Goal: Information Seeking & Learning: Find specific fact

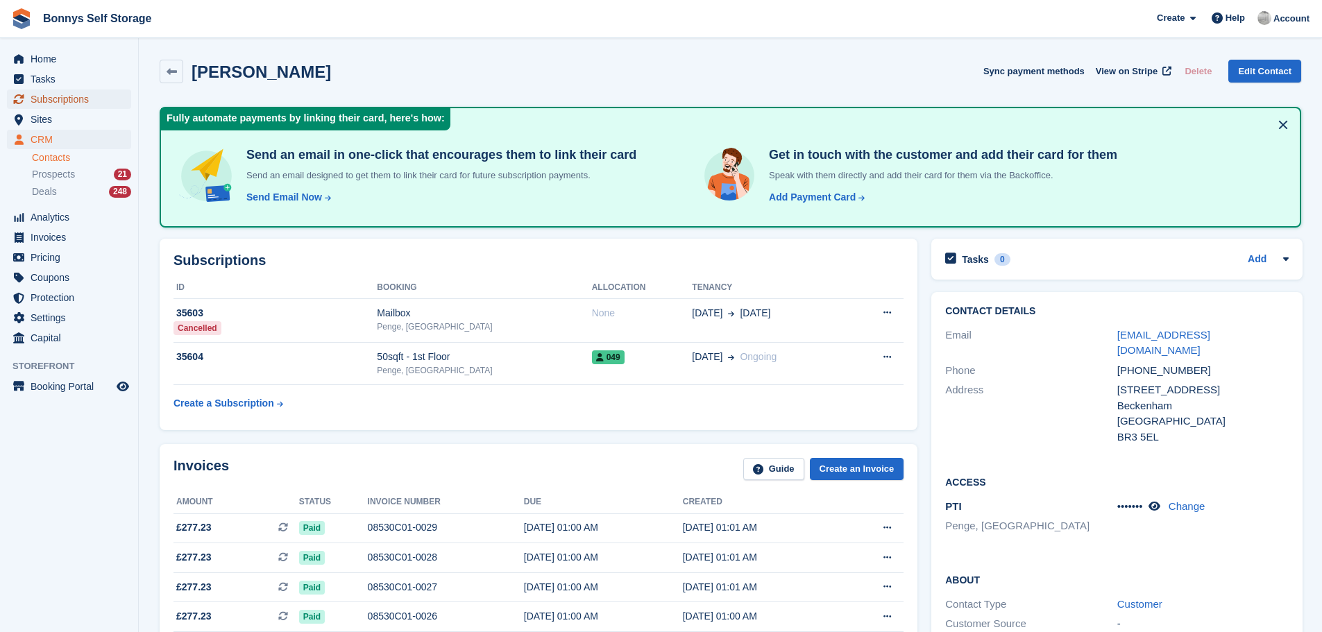
click at [75, 96] on span "Subscriptions" at bounding box center [72, 98] width 83 height 19
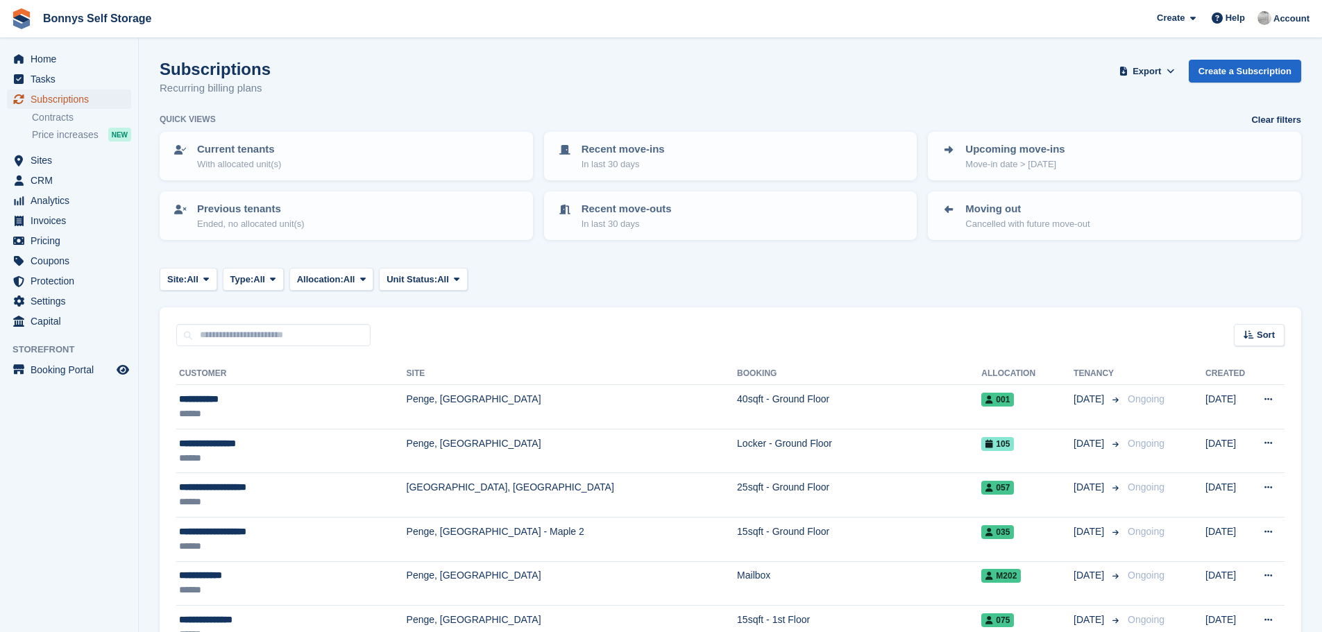
click at [47, 99] on span "Subscriptions" at bounding box center [72, 98] width 83 height 19
click at [243, 338] on input "text" at bounding box center [273, 335] width 194 height 23
type input "*****"
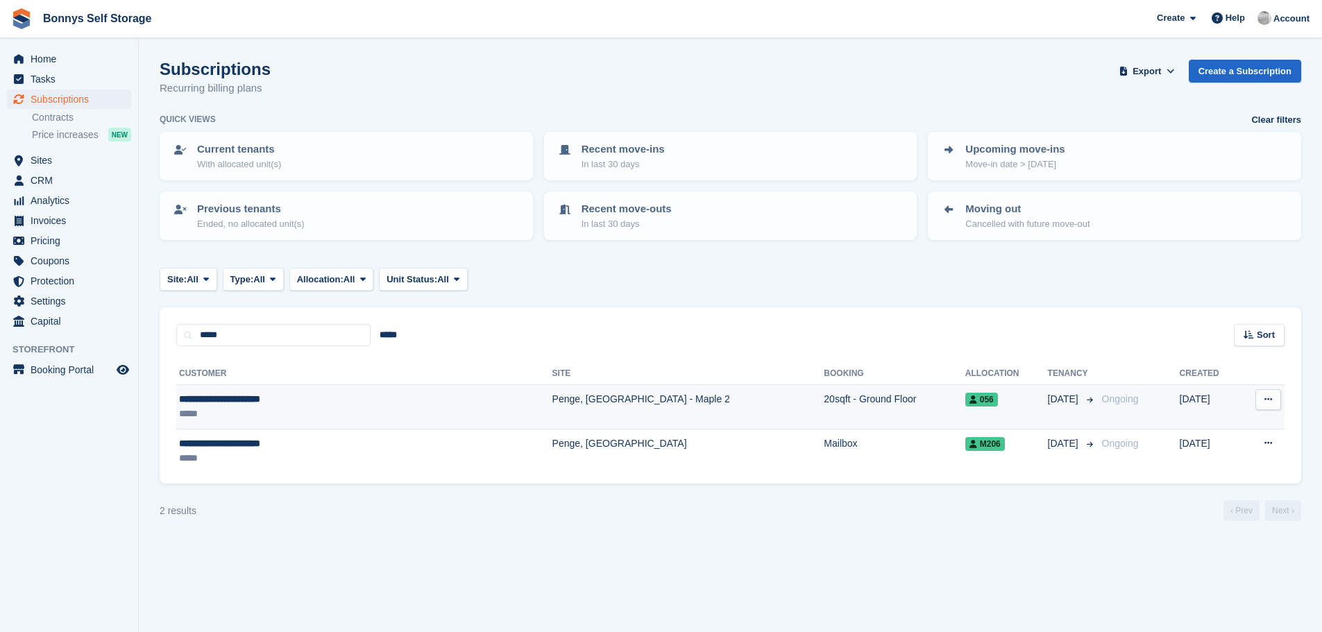
click at [230, 401] on div "**********" at bounding box center [300, 399] width 243 height 15
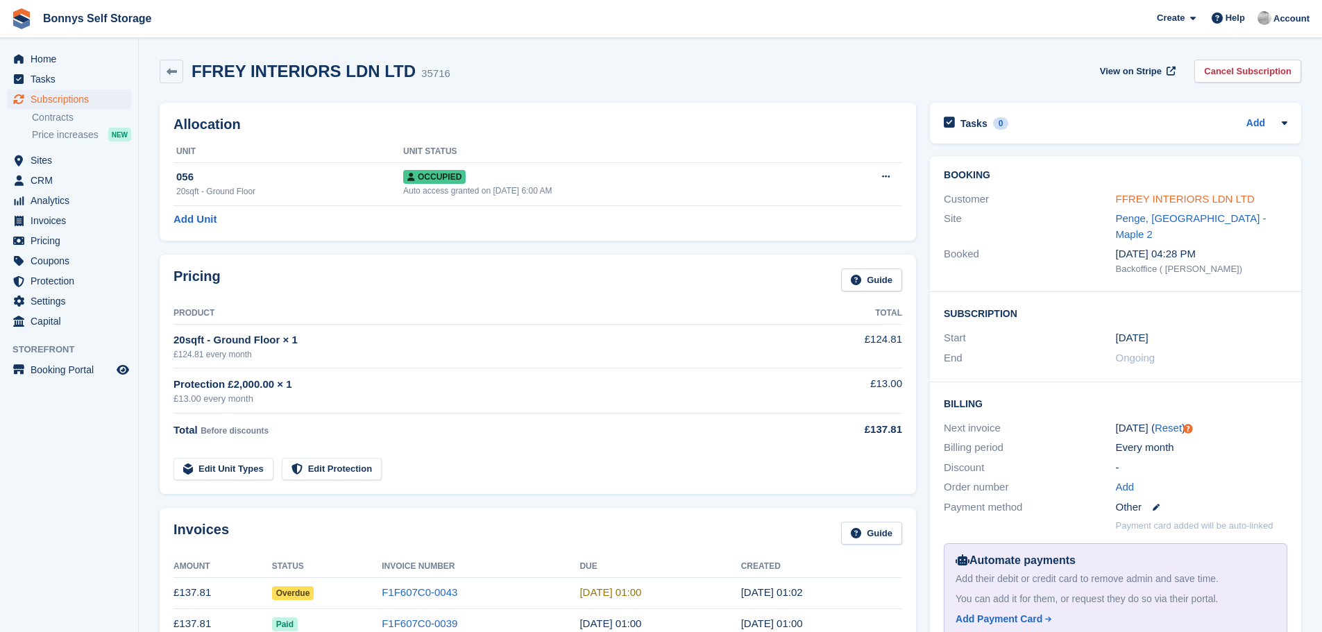
click at [1200, 196] on link "FFREY INTERIORS LDN LTD" at bounding box center [1185, 199] width 139 height 12
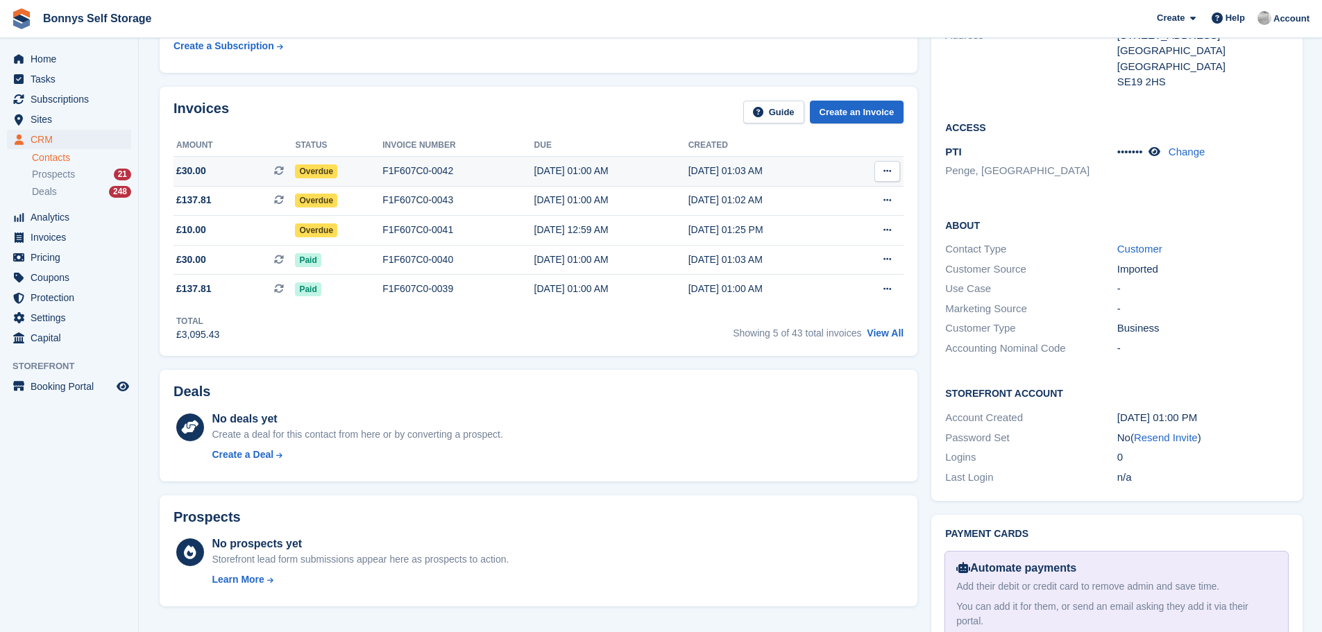
scroll to position [347, 0]
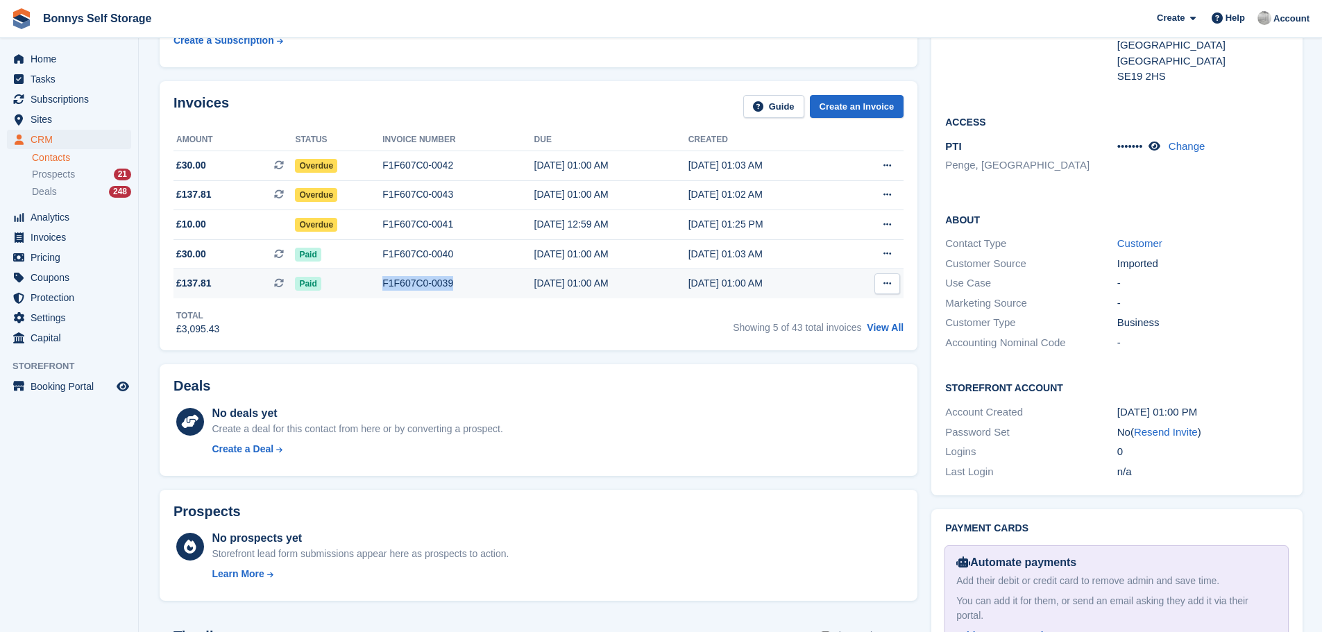
drag, startPoint x: 446, startPoint y: 283, endPoint x: 376, endPoint y: 287, distance: 70.2
click at [382, 287] on div "F1F607C0-0039" at bounding box center [457, 283] width 151 height 15
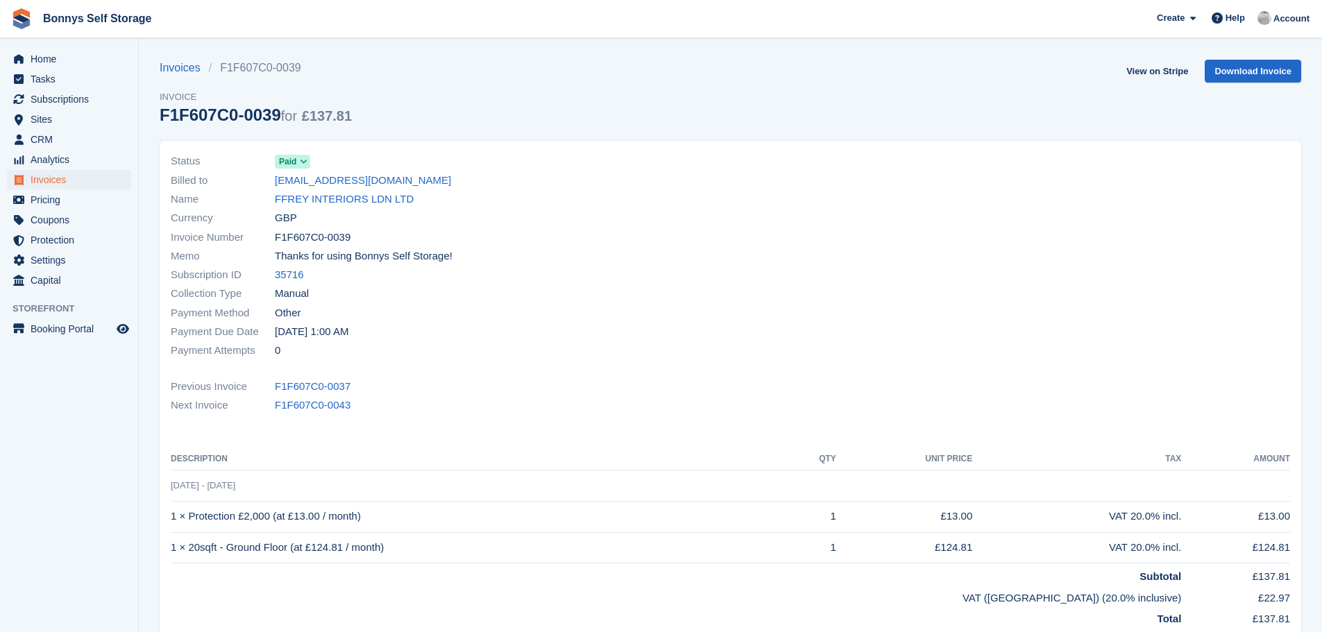
drag, startPoint x: 0, startPoint y: 0, endPoint x: 713, endPoint y: 213, distance: 744.3
click at [713, 213] on div "Currency GBP" at bounding box center [447, 218] width 552 height 19
drag, startPoint x: 348, startPoint y: 238, endPoint x: 265, endPoint y: 241, distance: 82.6
click at [265, 241] on div "Invoice Number F1F607C0-0039" at bounding box center [447, 237] width 552 height 19
copy div "F1F607C0-0039"
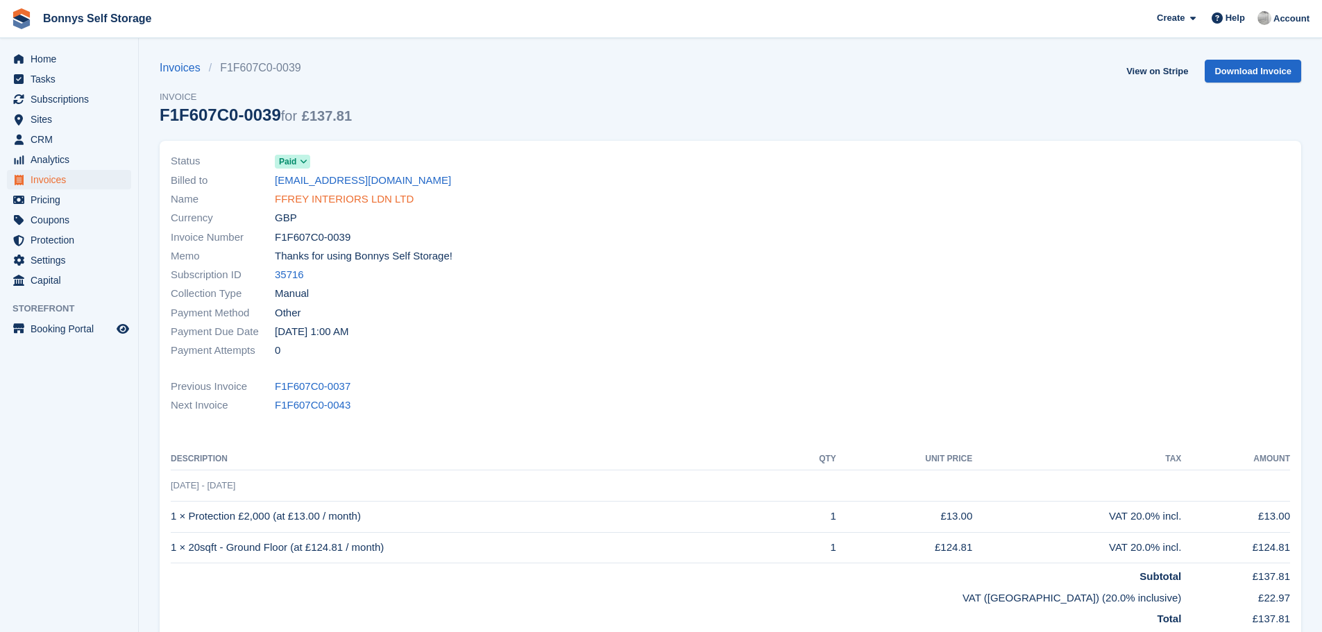
click at [311, 198] on link "FFREY INTERIORS LDN LTD" at bounding box center [344, 199] width 139 height 16
